Goal: Check status

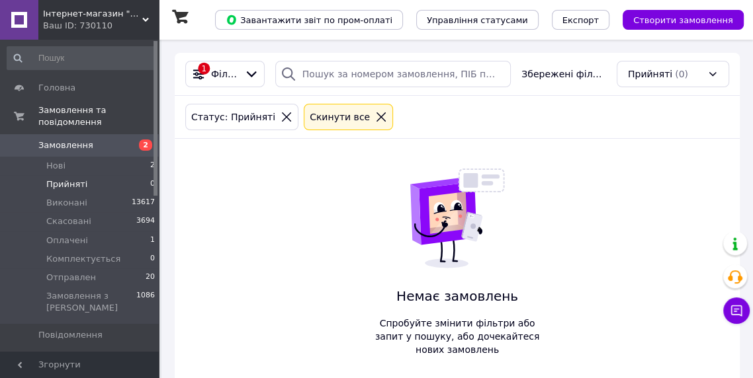
click at [123, 157] on li "Нові 2" at bounding box center [81, 166] width 163 height 19
click at [130, 175] on li "Прийняті 0" at bounding box center [81, 184] width 163 height 19
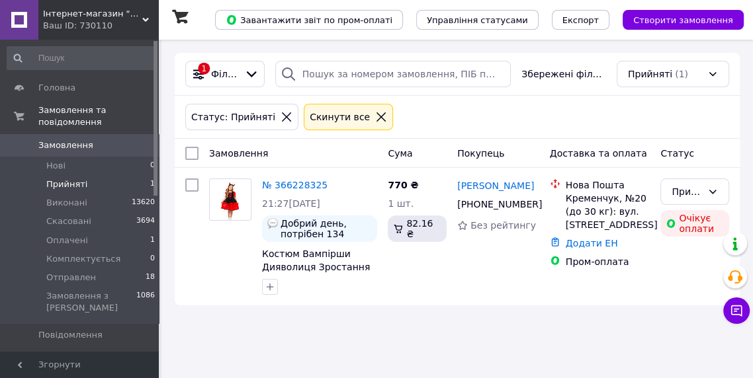
click at [137, 232] on li "Оплачені 1" at bounding box center [81, 241] width 163 height 19
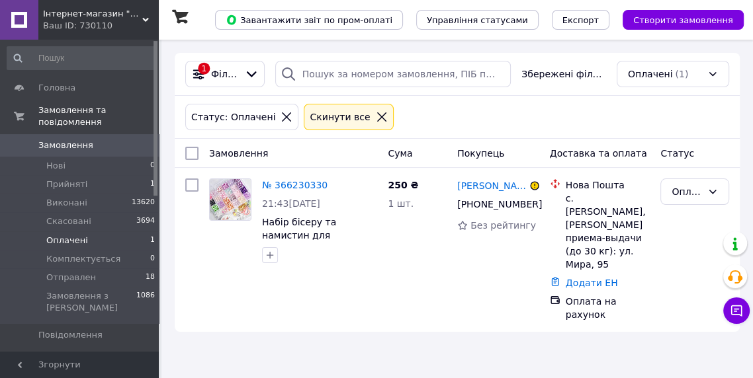
scroll to position [64, 0]
